Goal: Task Accomplishment & Management: Complete application form

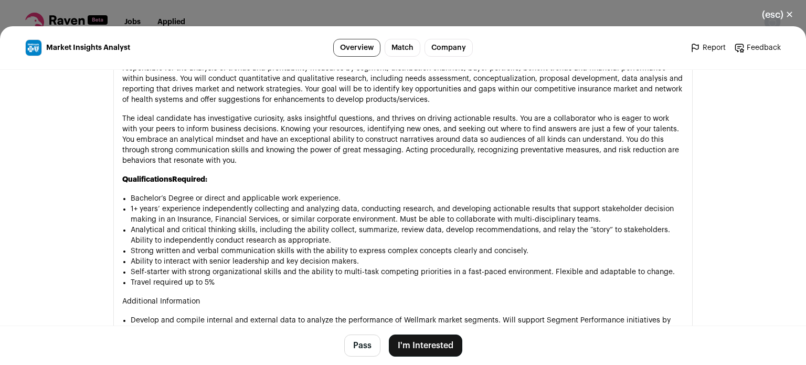
scroll to position [634, 0]
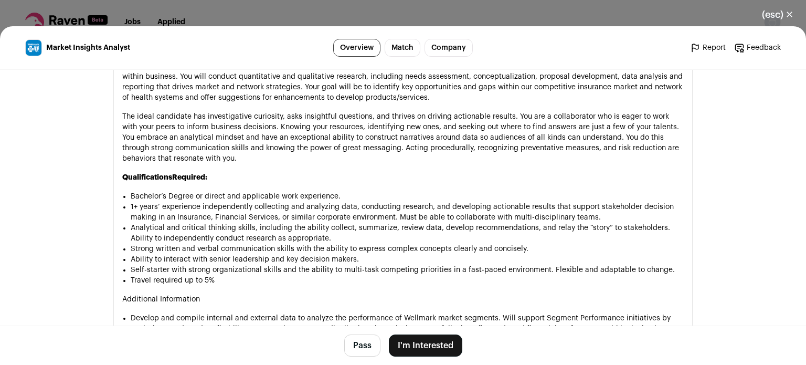
click at [409, 346] on button "I'm Interested" at bounding box center [425, 345] width 73 height 22
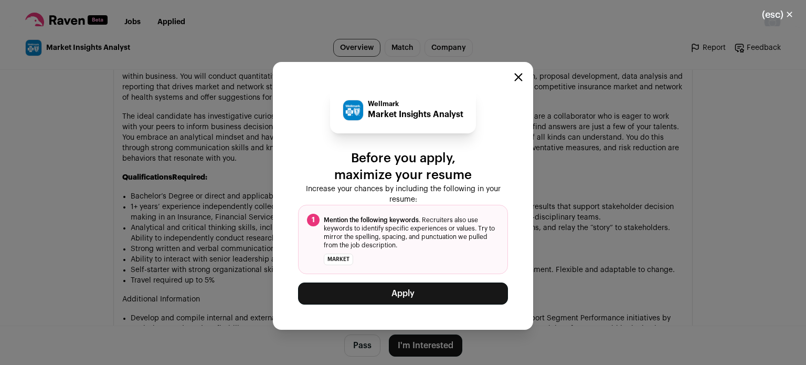
click at [105, 211] on div "Wellmark Market Insights Analyst Before you apply, maximize your resume Increas…" at bounding box center [403, 195] width 806 height 338
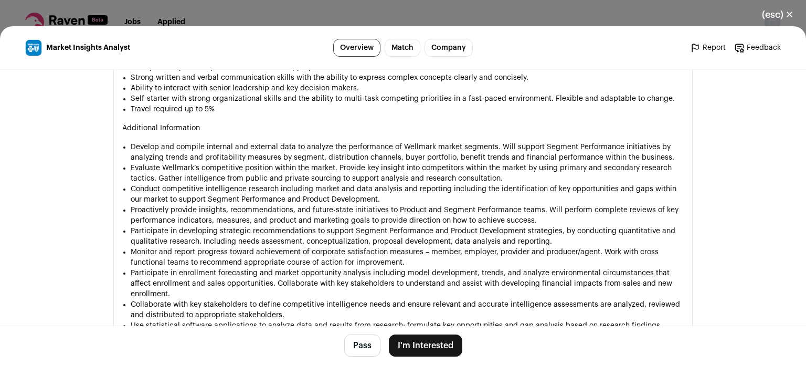
scroll to position [807, 0]
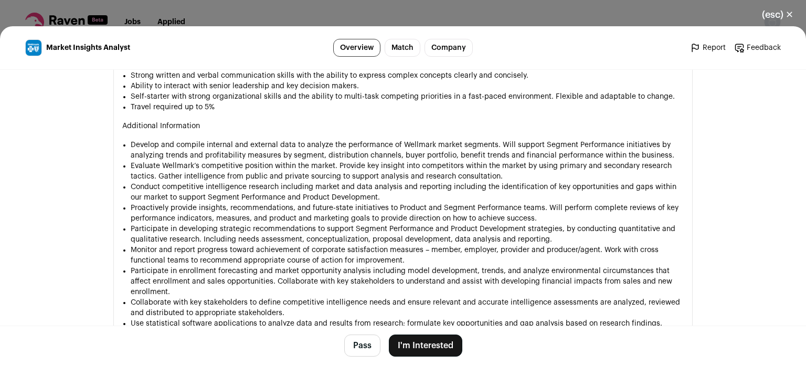
click at [438, 348] on button "I'm Interested" at bounding box center [425, 345] width 73 height 22
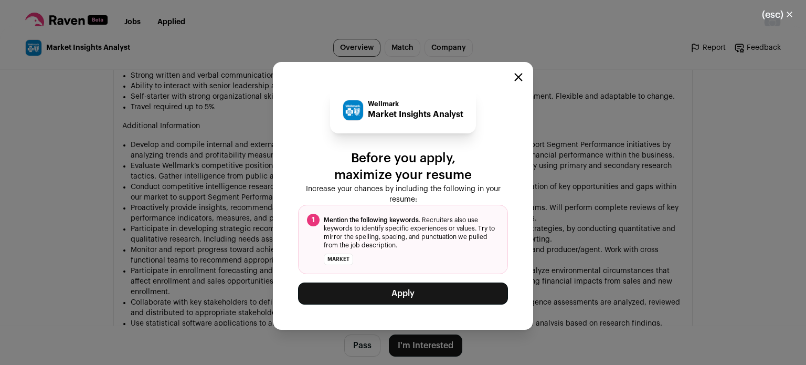
click at [423, 281] on div "Wellmark Market Insights Analyst Before you apply, maximize your resume Increas…" at bounding box center [403, 195] width 210 height 217
click at [424, 287] on button "Apply" at bounding box center [403, 293] width 210 height 22
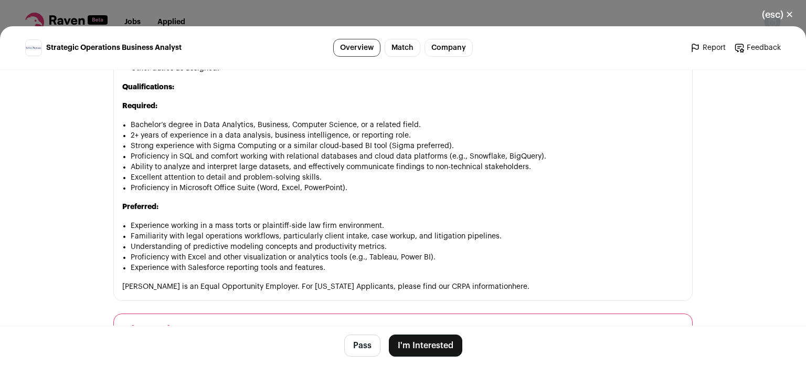
scroll to position [880, 0]
